Goal: Task Accomplishment & Management: Manage account settings

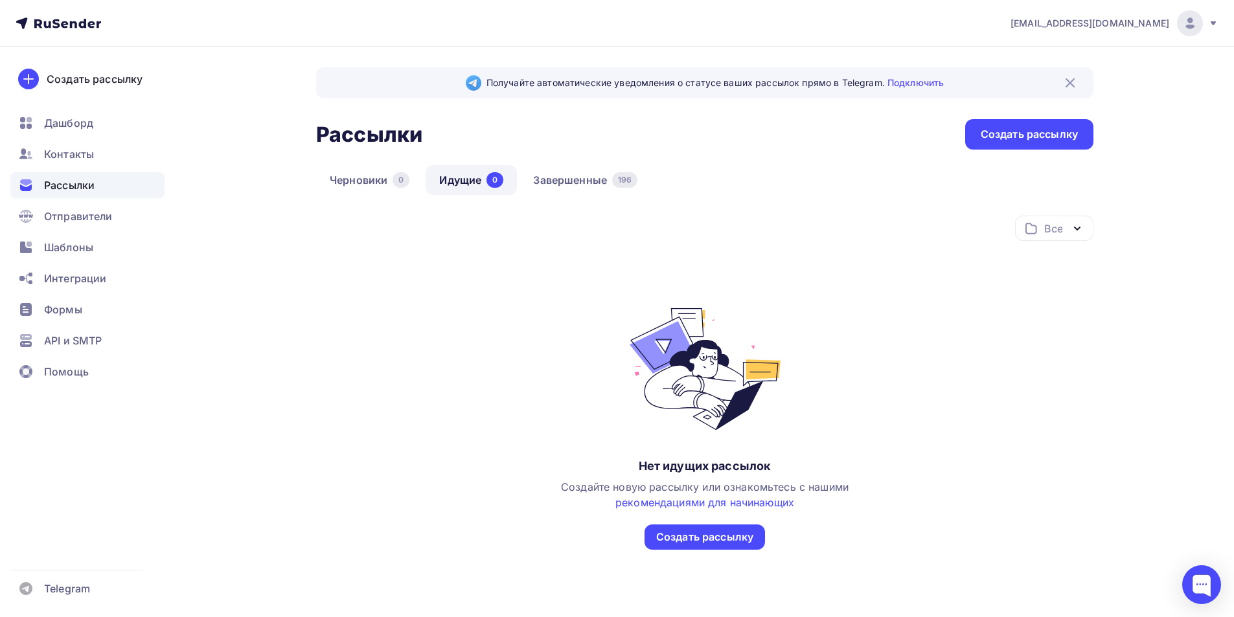
click at [79, 188] on span "Рассылки" at bounding box center [69, 185] width 51 height 16
click at [573, 172] on link "Завершенные 196" at bounding box center [585, 180] width 131 height 30
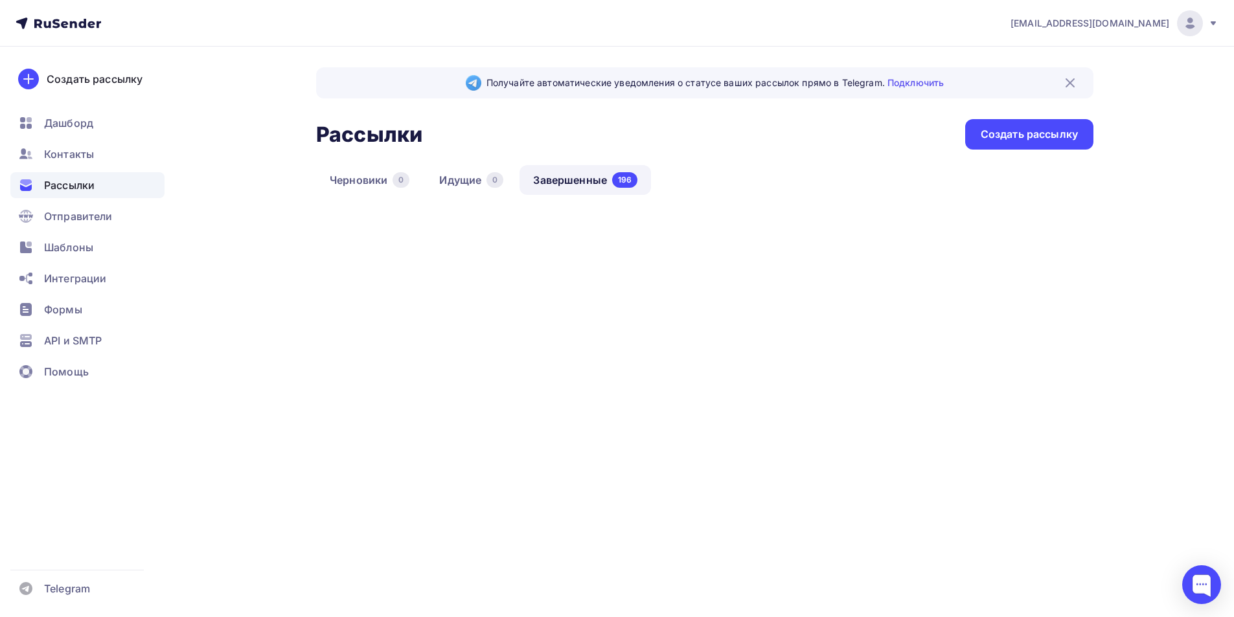
click at [573, 172] on link "Завершенные 196" at bounding box center [585, 180] width 131 height 30
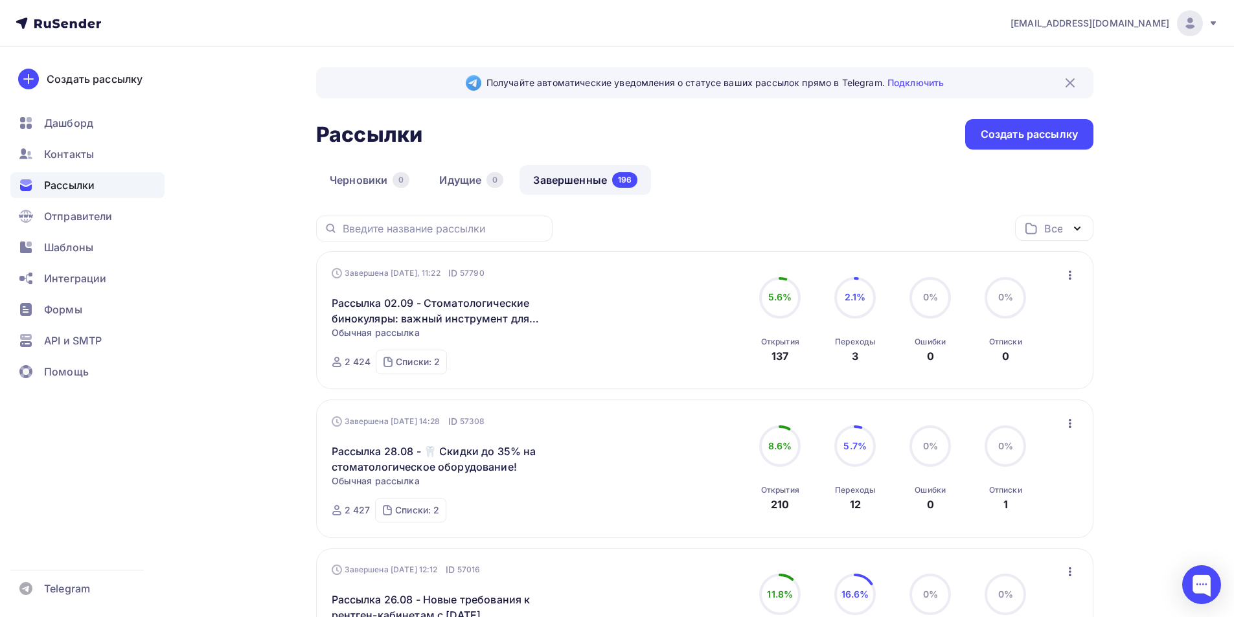
click at [1207, 25] on div "it@goldident.ru" at bounding box center [1115, 23] width 208 height 26
click at [1077, 120] on link "Выйти" at bounding box center [1102, 119] width 218 height 26
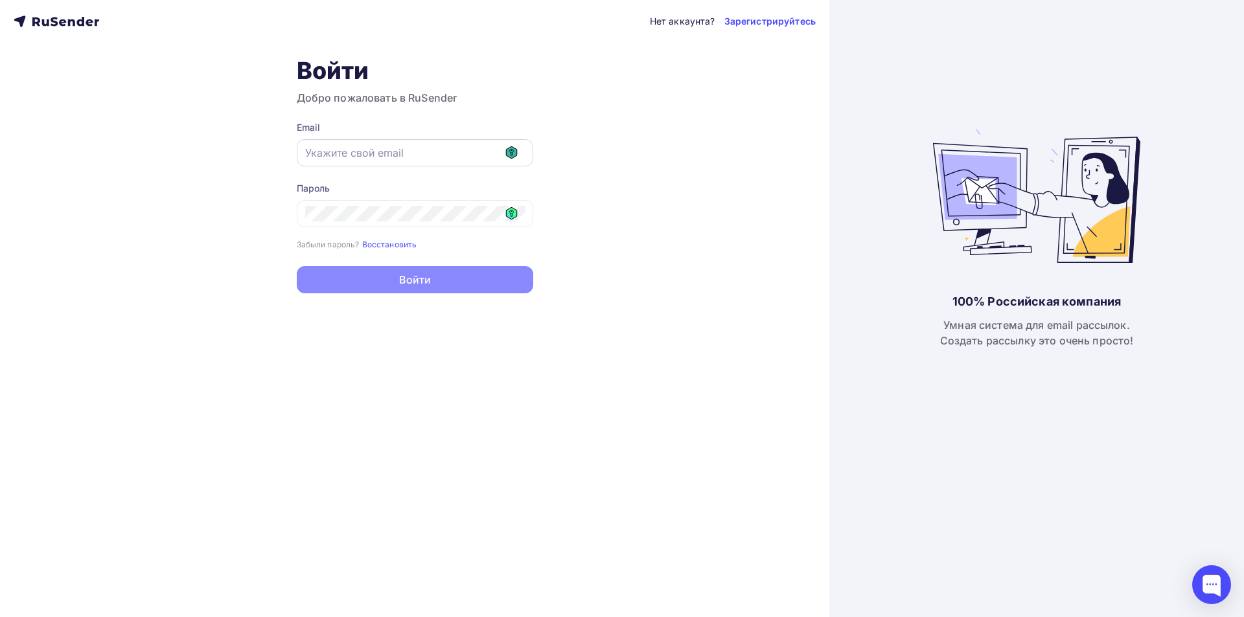
click at [511, 155] on icon at bounding box center [512, 152] width 4 height 7
type input "[EMAIL_ADDRESS][DOMAIN_NAME]"
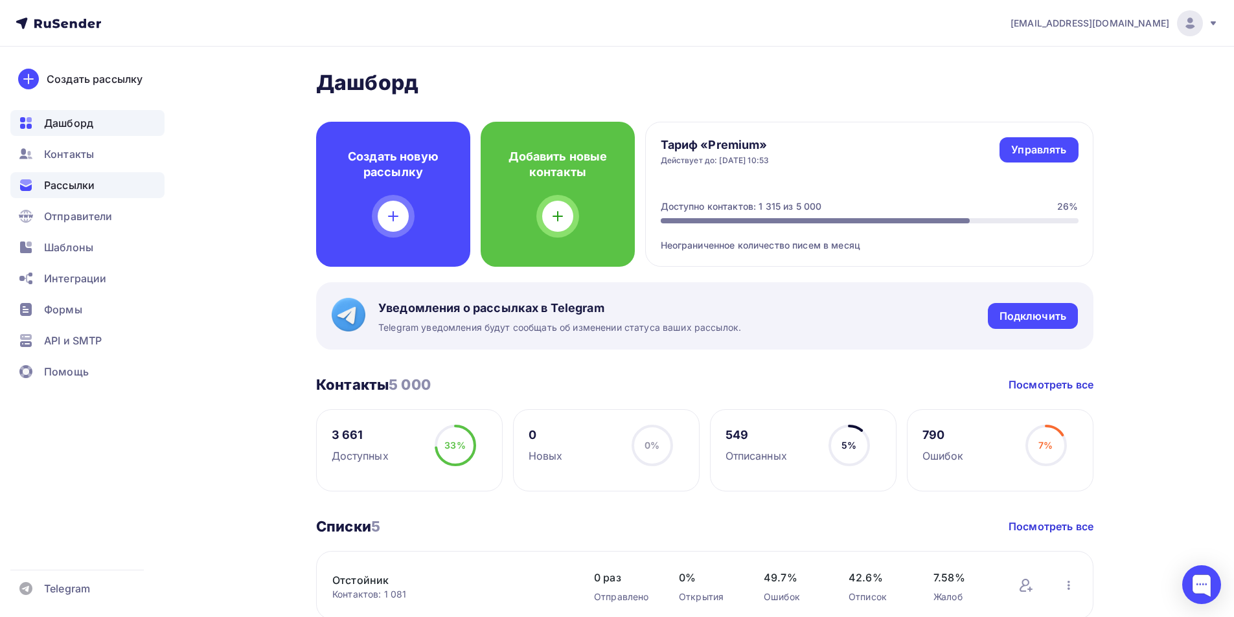
click at [86, 188] on span "Рассылки" at bounding box center [69, 185] width 51 height 16
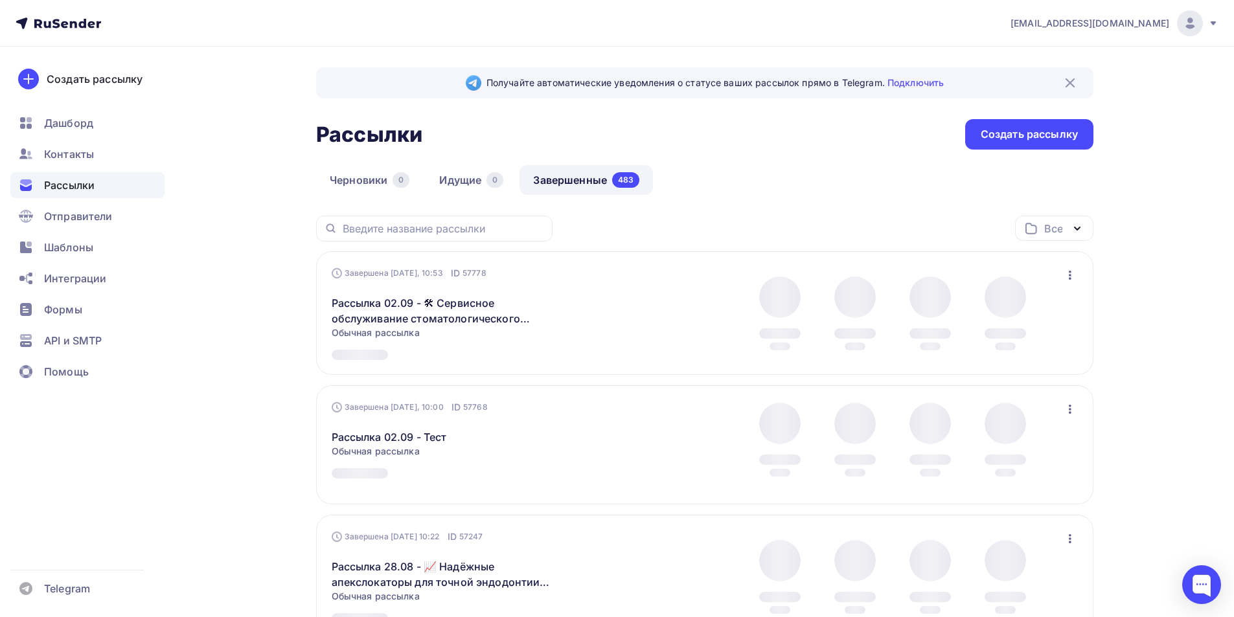
click at [574, 135] on div "Рассылки Рассылки Создать рассылку" at bounding box center [704, 134] width 777 height 30
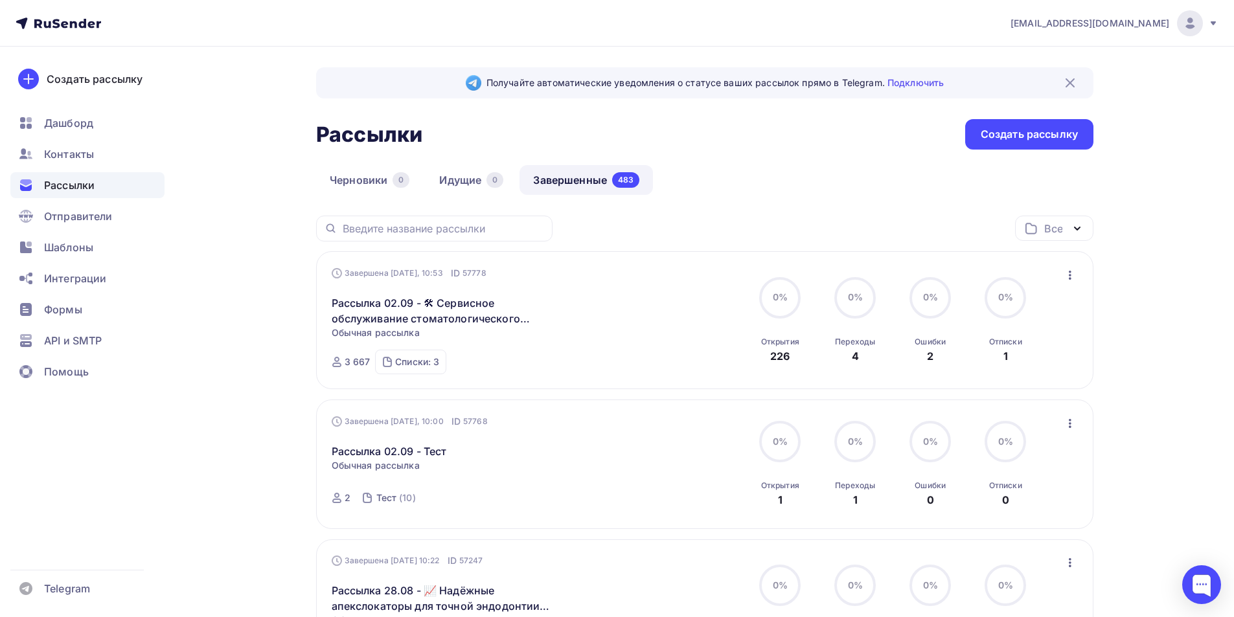
click at [575, 174] on link "Завершенные 483" at bounding box center [586, 180] width 133 height 30
click at [75, 249] on span "Шаблоны" at bounding box center [68, 248] width 49 height 16
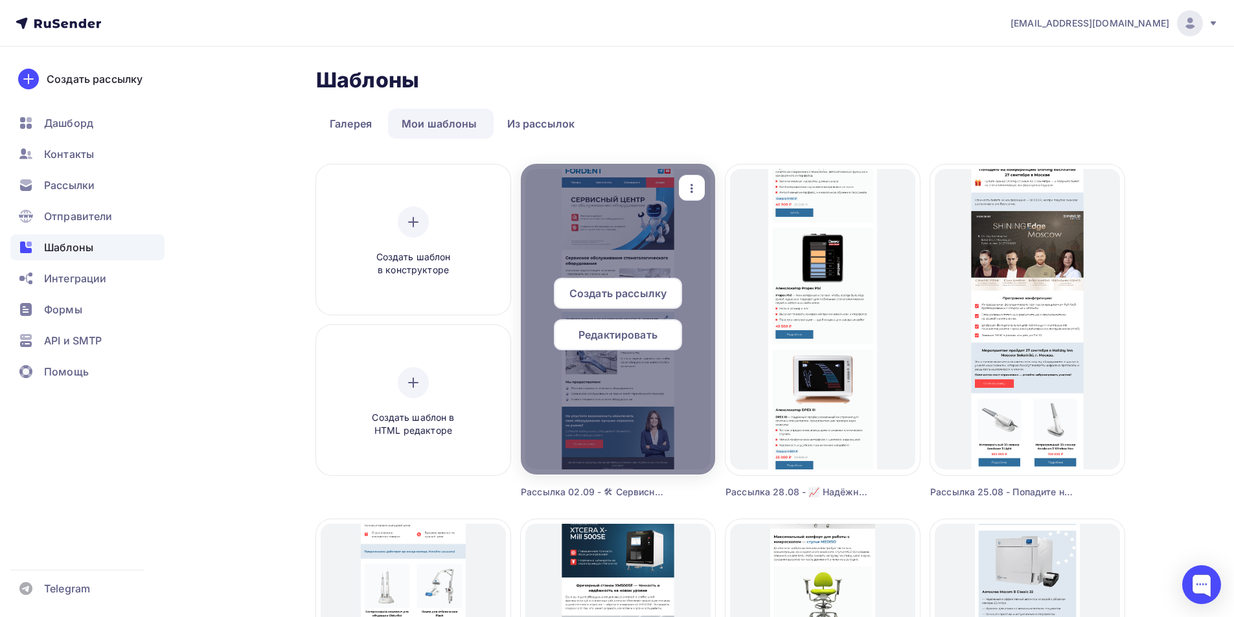
click at [693, 187] on icon "button" at bounding box center [692, 189] width 16 height 16
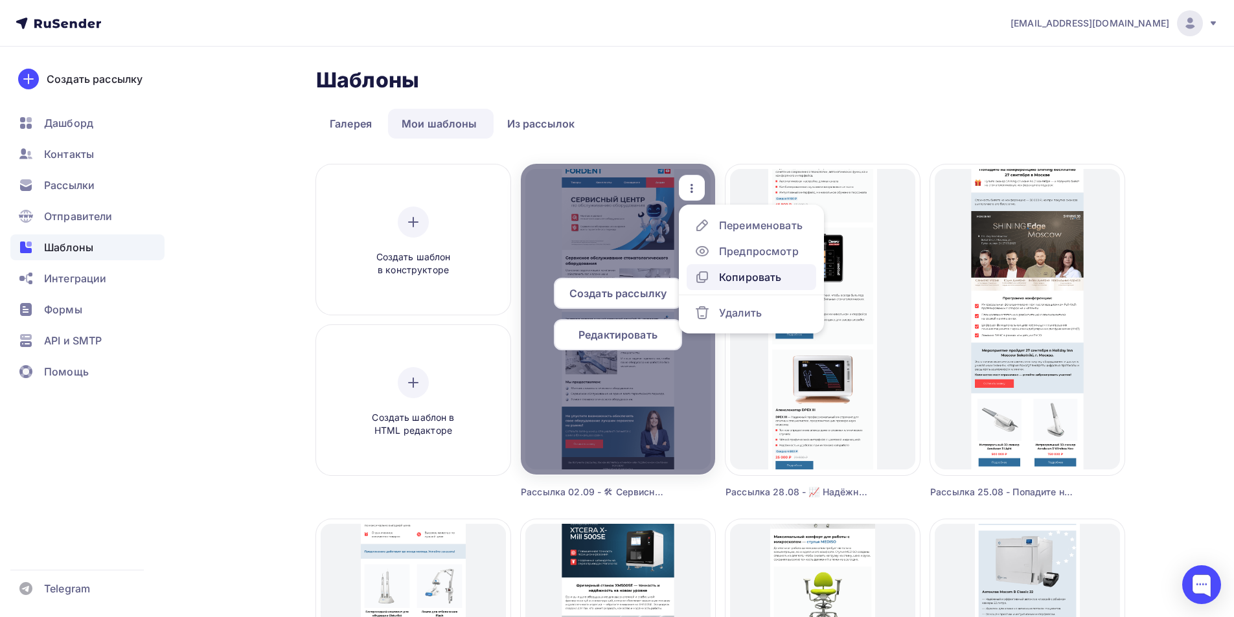
click at [733, 278] on div "Копировать" at bounding box center [750, 277] width 62 height 16
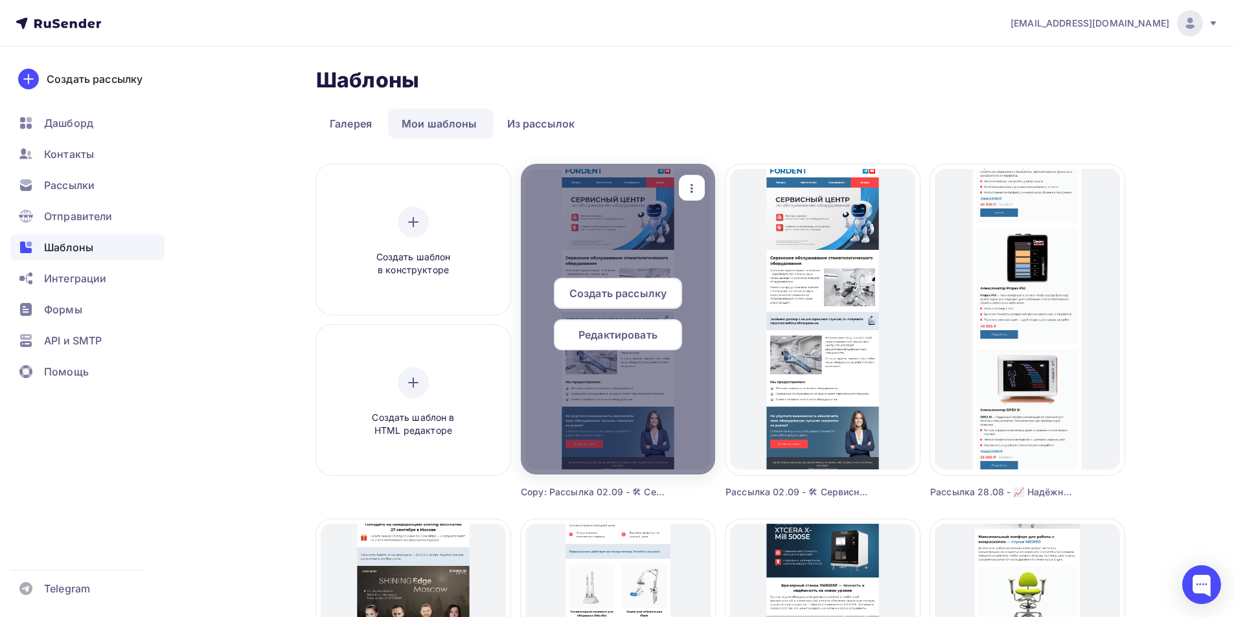
click at [681, 190] on div "button" at bounding box center [692, 188] width 26 height 25
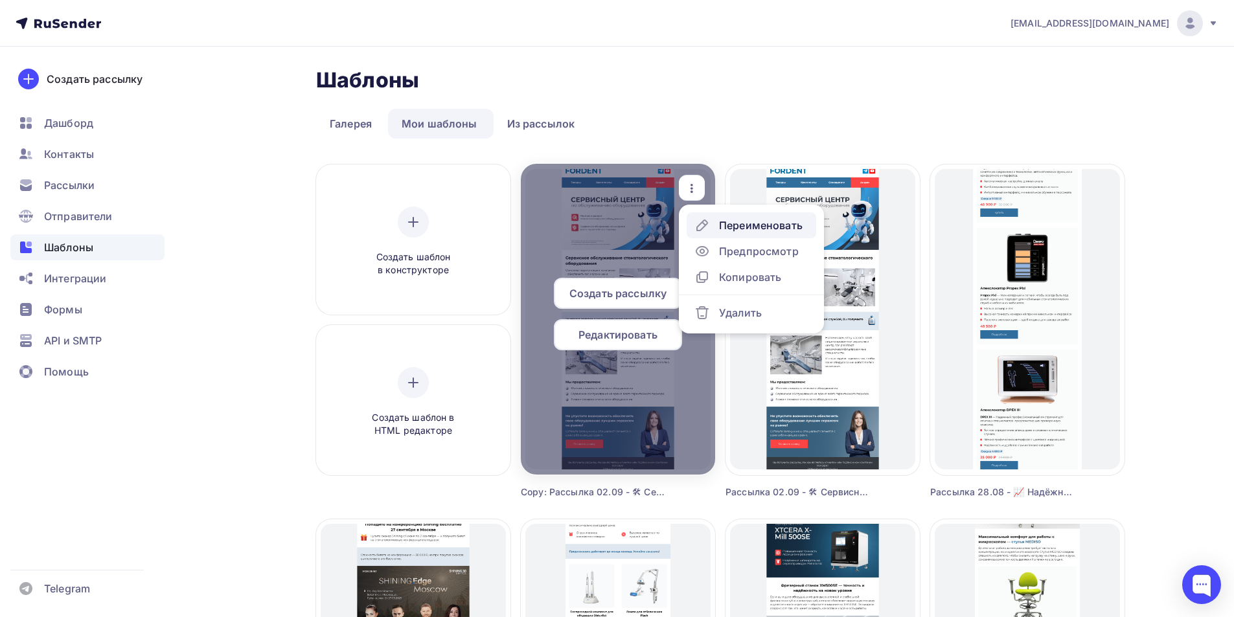
click at [725, 223] on div "Переименовать" at bounding box center [761, 226] width 84 height 16
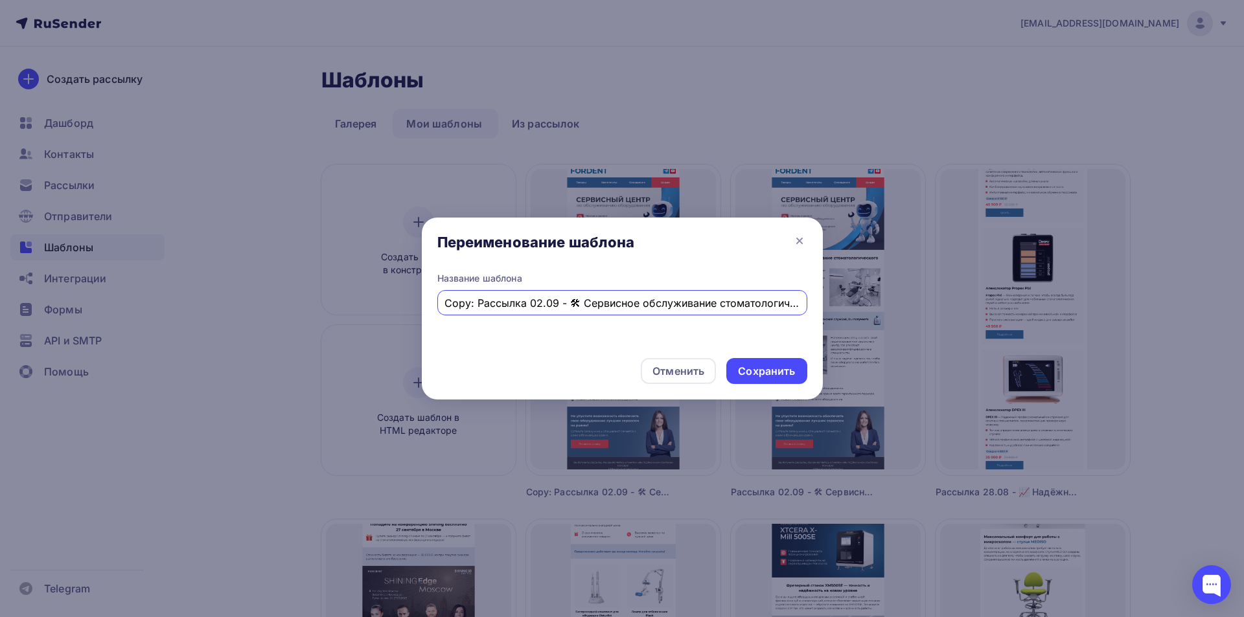
drag, startPoint x: 466, startPoint y: 306, endPoint x: 423, endPoint y: 305, distance: 42.8
click at [416, 304] on div "Переименование шаблона Название шаблона Copy: Рассылка 02.09 - 🛠 Сервисное обсл…" at bounding box center [622, 308] width 1244 height 617
click at [451, 307] on input "Copy: Рассылка 02.09 - 🛠 Сервисное обслуживание стоматологического оборудования…" at bounding box center [621, 303] width 355 height 16
drag, startPoint x: 474, startPoint y: 308, endPoint x: 423, endPoint y: 299, distance: 52.1
click at [423, 299] on div "Название шаблона Copy: Рассылка 02.09 - 🛠 Сервисное обслуживание стоматологичес…" at bounding box center [622, 310] width 401 height 76
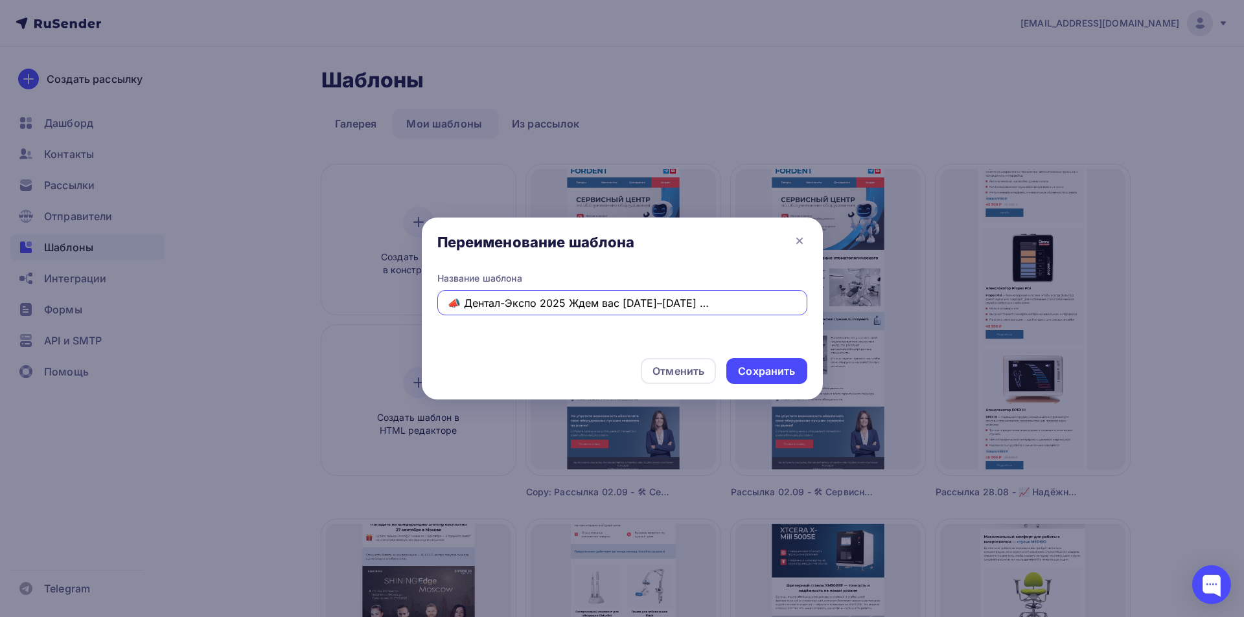
scroll to position [0, 96]
type input "Рассылка 04.09 - 📣 Дентал-Экспо 2025 Ждем вас 22–25 сентября на стенде FORDENT"
drag, startPoint x: 751, startPoint y: 372, endPoint x: 741, endPoint y: 372, distance: 9.7
click at [753, 371] on div "Сохранить" at bounding box center [766, 371] width 57 height 15
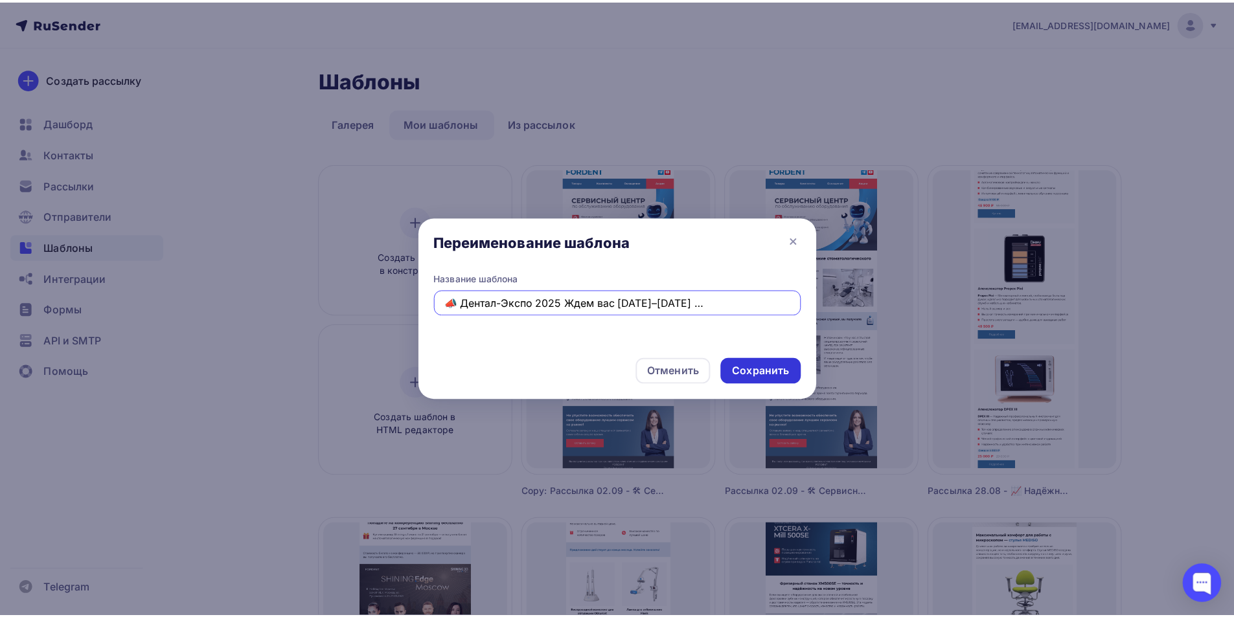
scroll to position [0, 0]
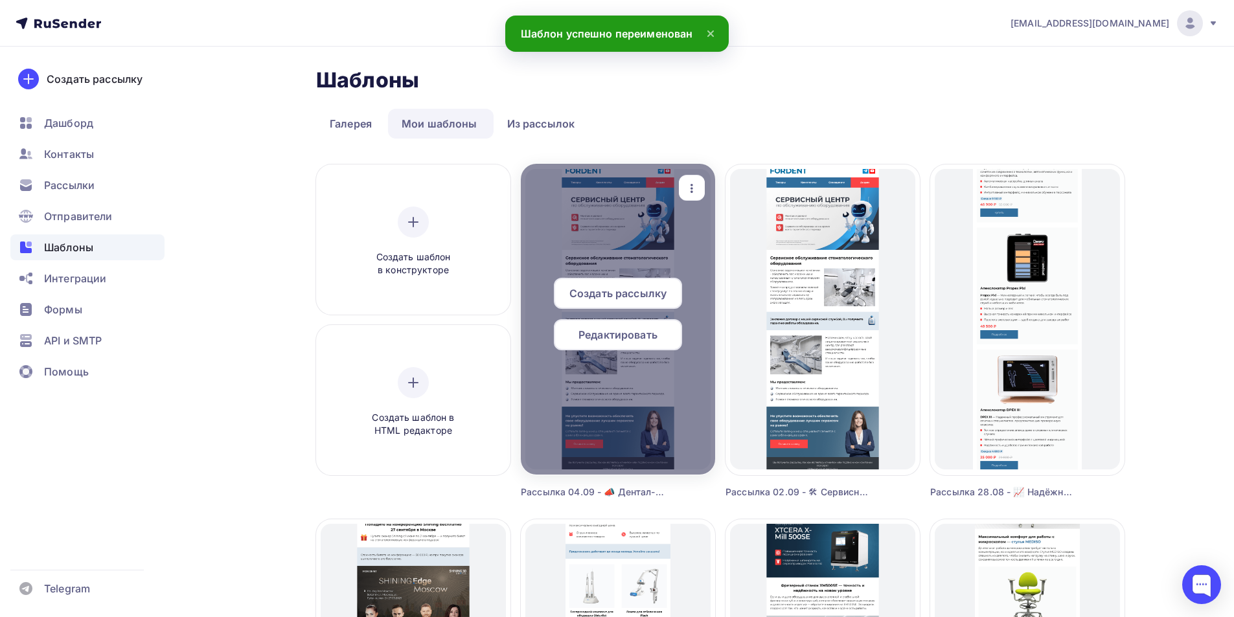
click at [607, 339] on span "Редактировать" at bounding box center [617, 335] width 79 height 16
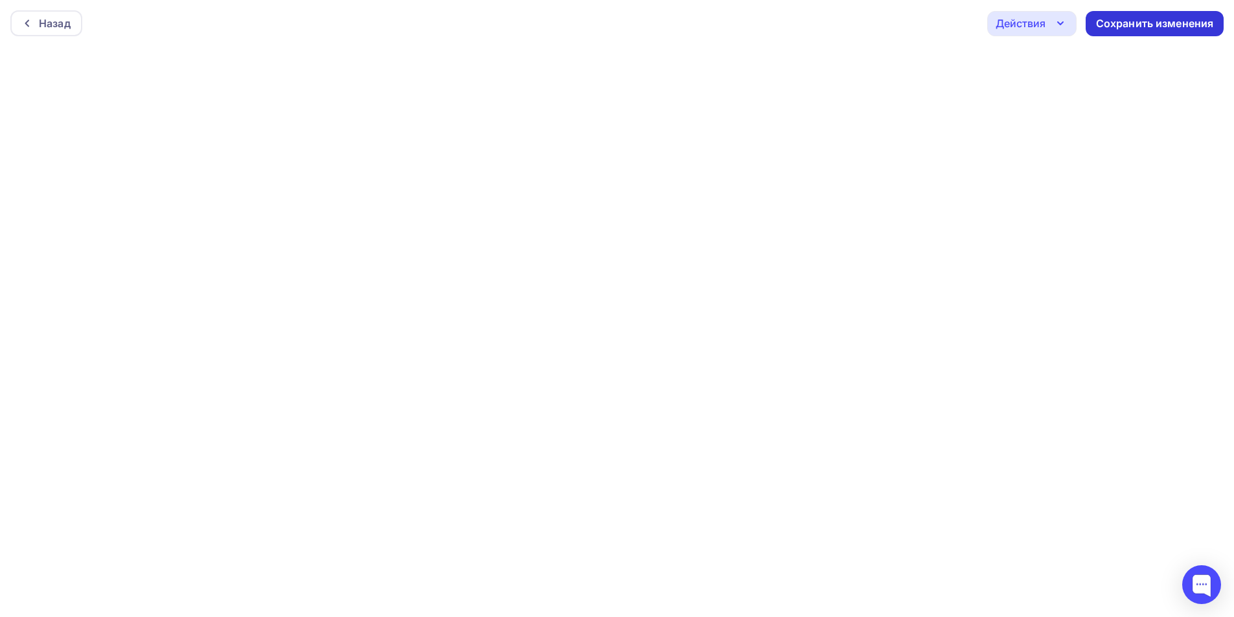
click at [1141, 22] on div "Сохранить изменения" at bounding box center [1155, 23] width 118 height 15
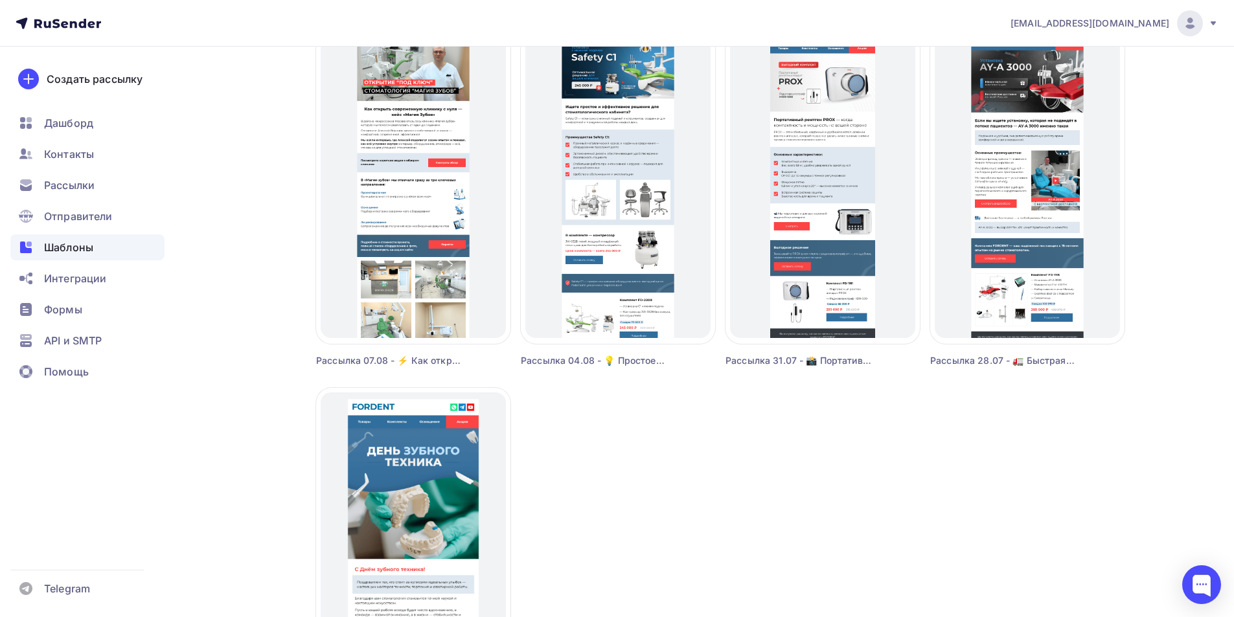
scroll to position [1036, 0]
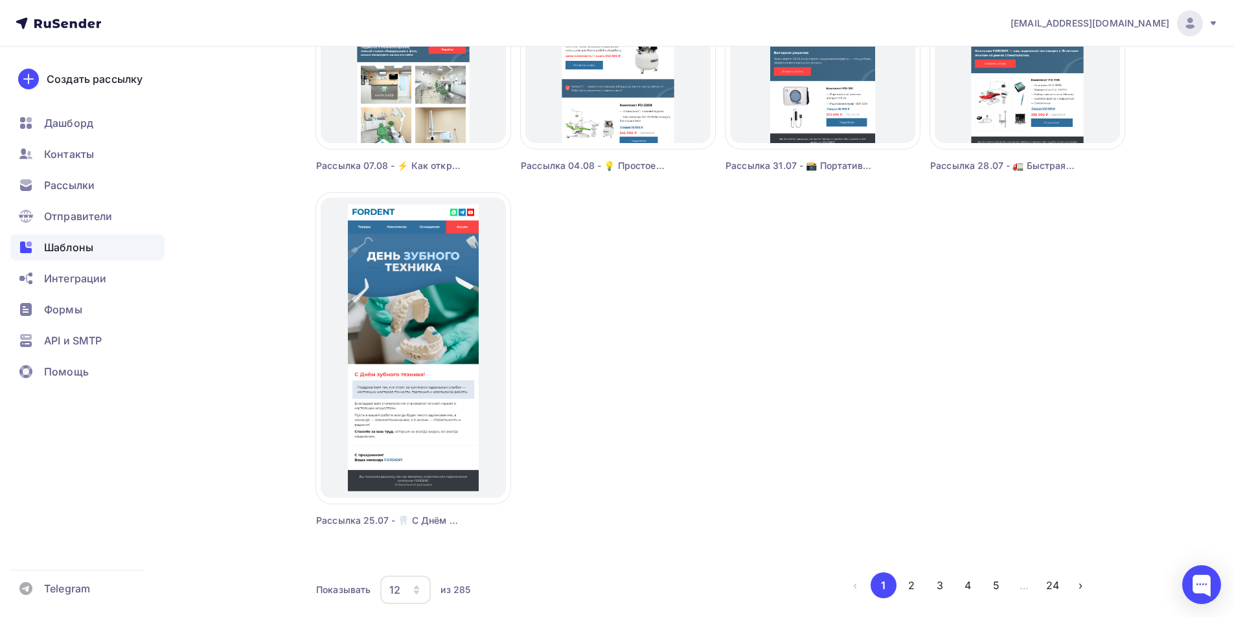
click at [907, 599] on div "Показывать 12 6 12 18 24 30 36 из 285 ‹ 1 2 3 4 5 … 24 ›" at bounding box center [704, 590] width 777 height 35
click at [908, 590] on button "2" at bounding box center [911, 586] width 26 height 26
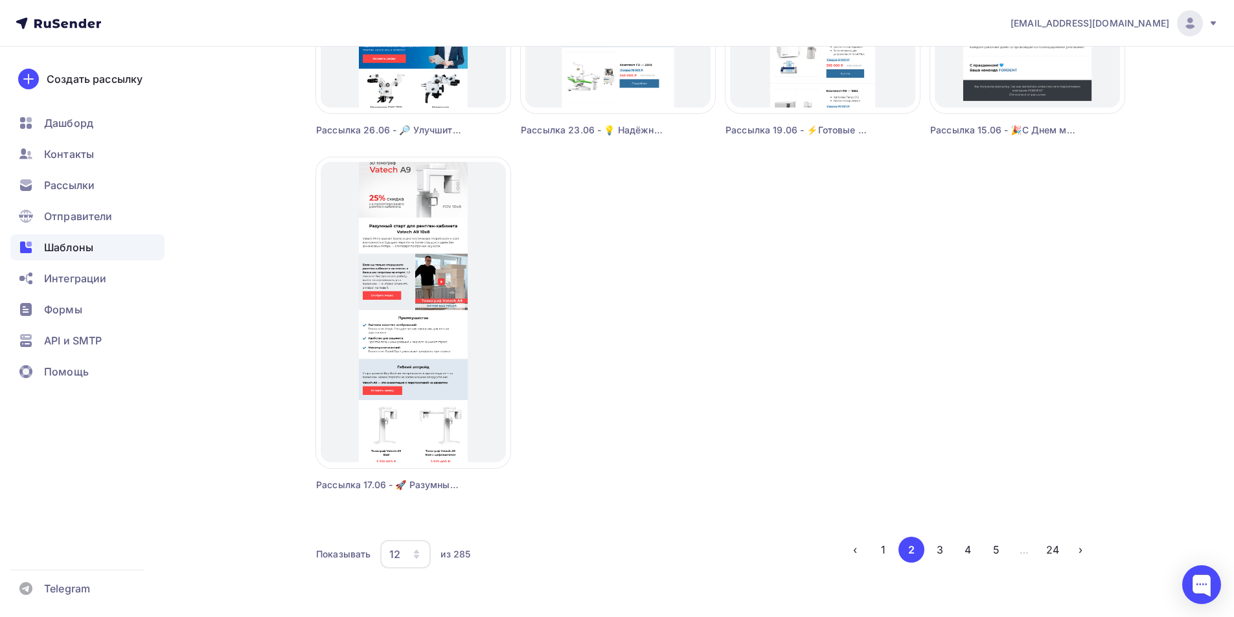
scroll to position [1092, 0]
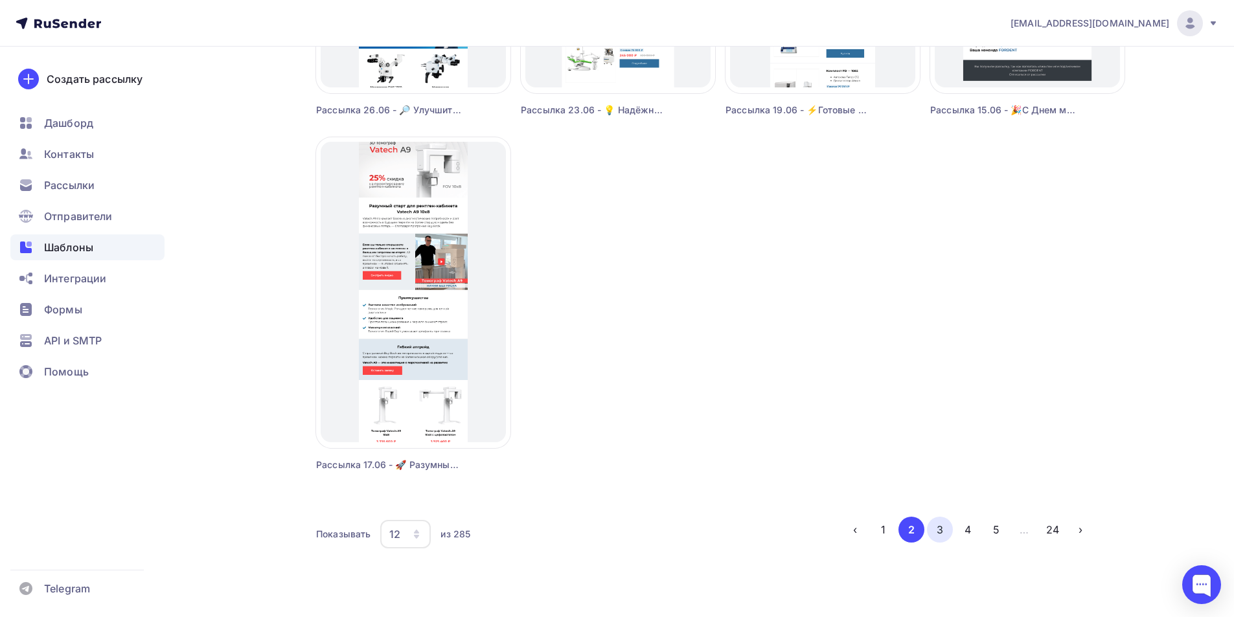
click at [937, 531] on button "3" at bounding box center [940, 530] width 26 height 26
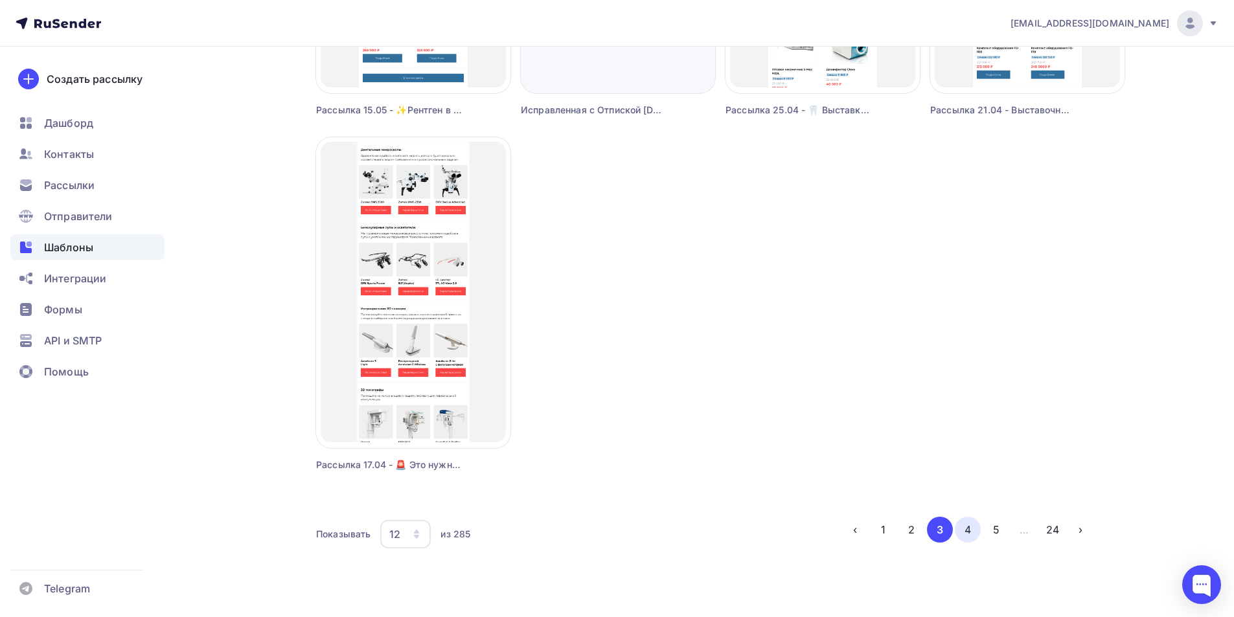
click at [961, 532] on button "4" at bounding box center [968, 530] width 26 height 26
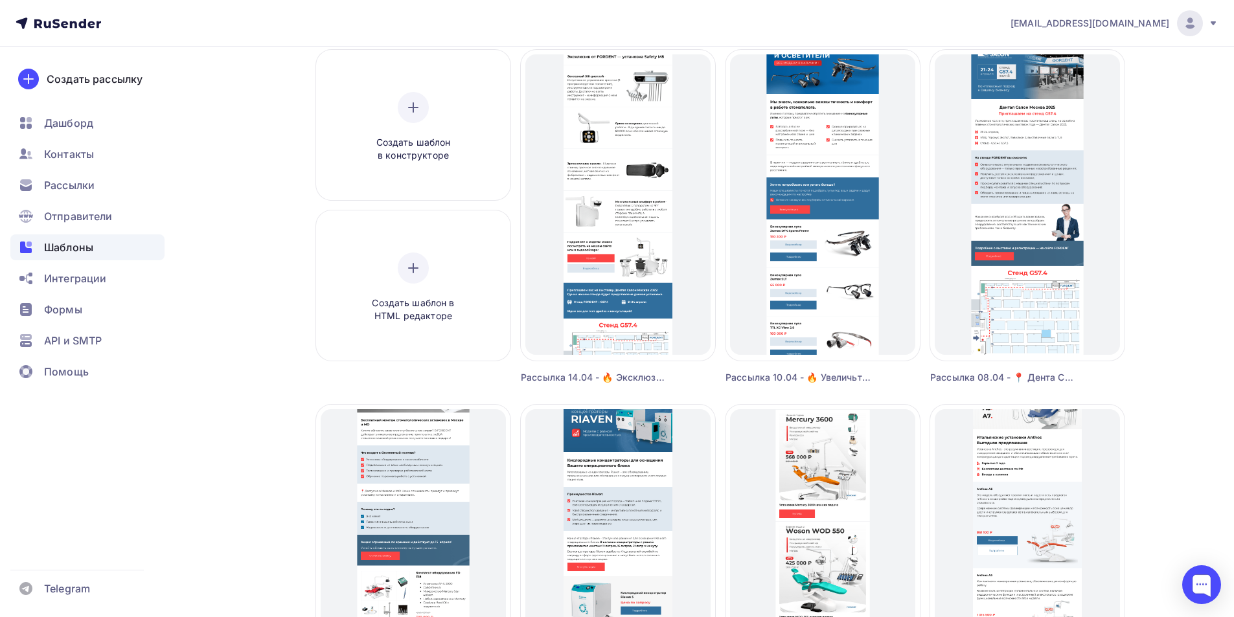
scroll to position [56, 0]
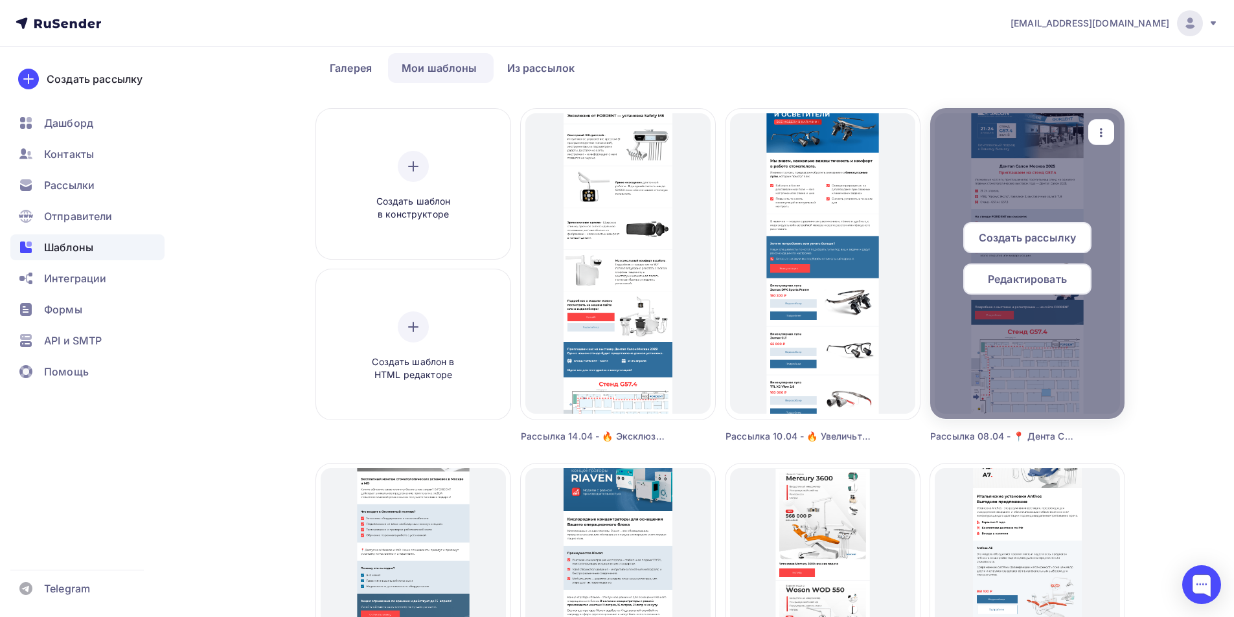
click at [1002, 284] on span "Редактировать" at bounding box center [1027, 279] width 79 height 16
